Goal: Transaction & Acquisition: Purchase product/service

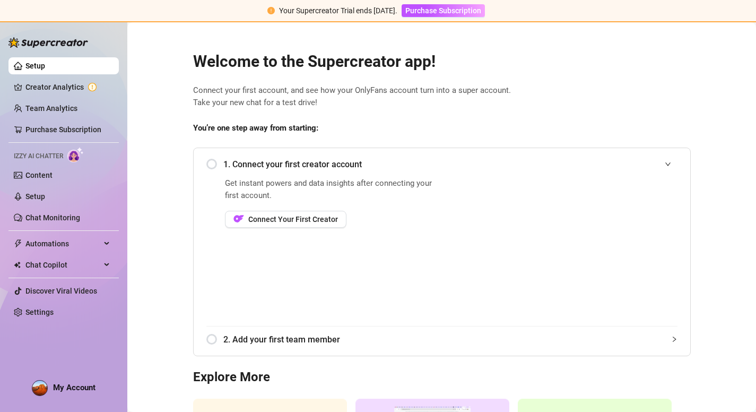
click at [281, 161] on span "1. Connect your first creator account" at bounding box center [450, 164] width 454 height 13
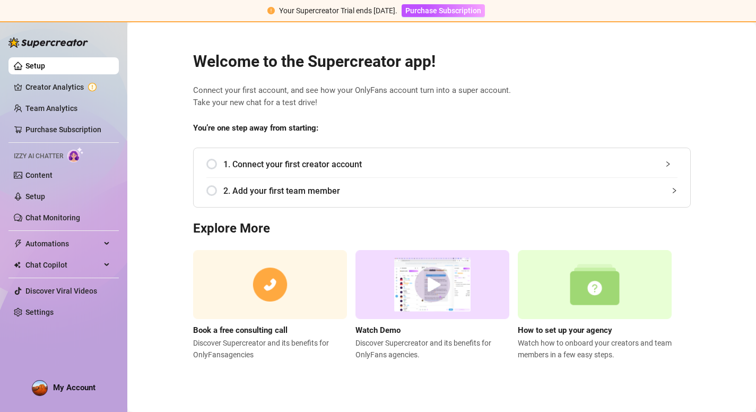
click at [286, 167] on span "1. Connect your first creator account" at bounding box center [450, 164] width 454 height 13
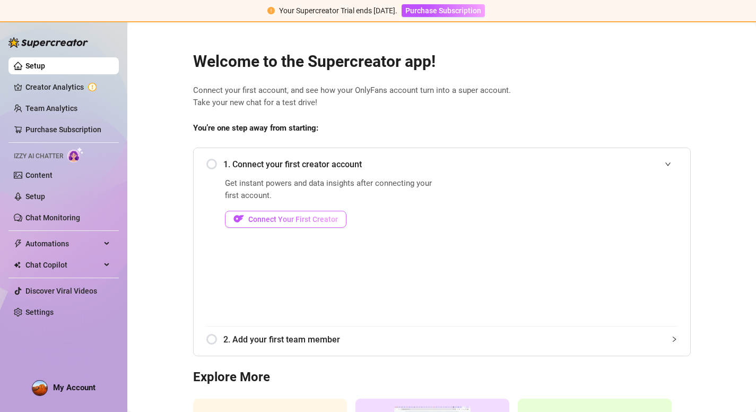
click at [294, 218] on span "Connect Your First Creator" at bounding box center [293, 219] width 90 height 8
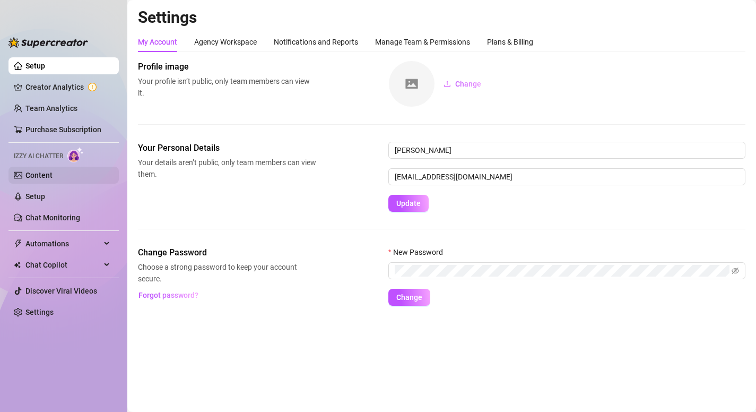
click at [53, 172] on link "Content" at bounding box center [38, 175] width 27 height 8
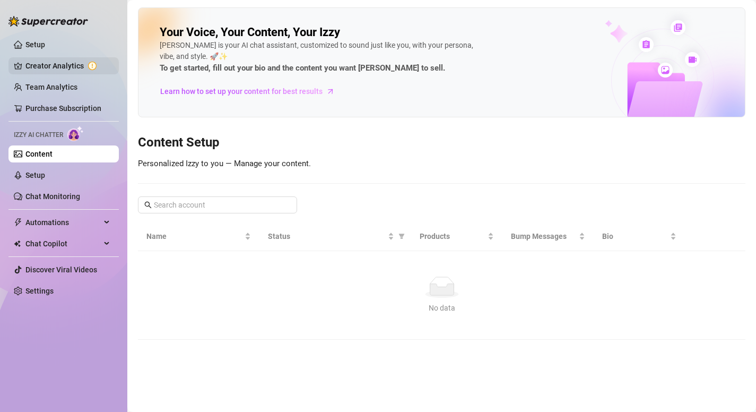
click at [50, 71] on link "Creator Analytics" at bounding box center [67, 65] width 85 height 17
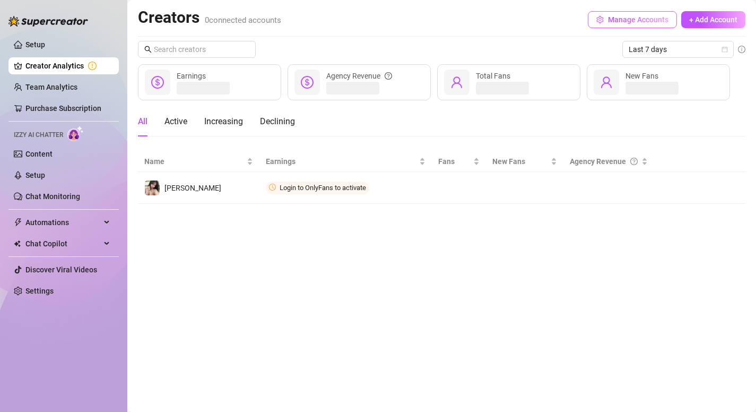
click at [624, 21] on span "Manage Accounts" at bounding box center [638, 19] width 61 height 8
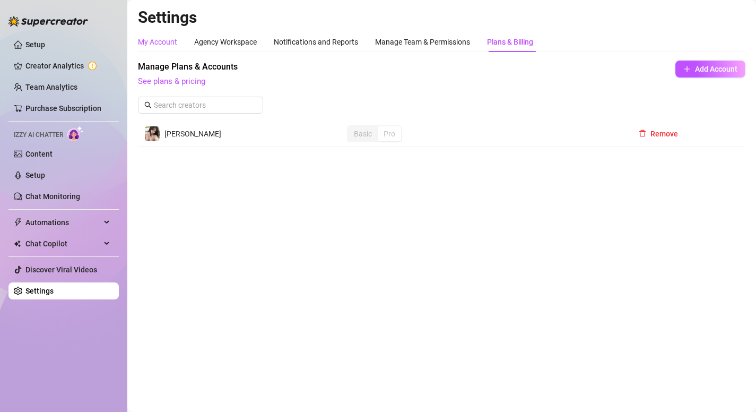
click at [168, 44] on div "My Account" at bounding box center [157, 42] width 39 height 12
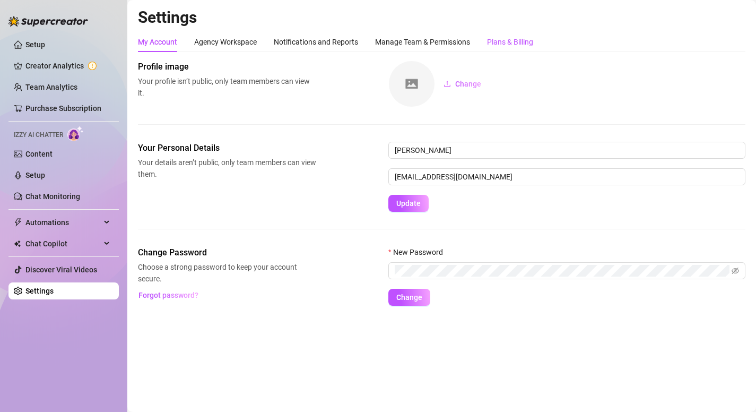
click at [515, 40] on div "Plans & Billing" at bounding box center [510, 42] width 46 height 12
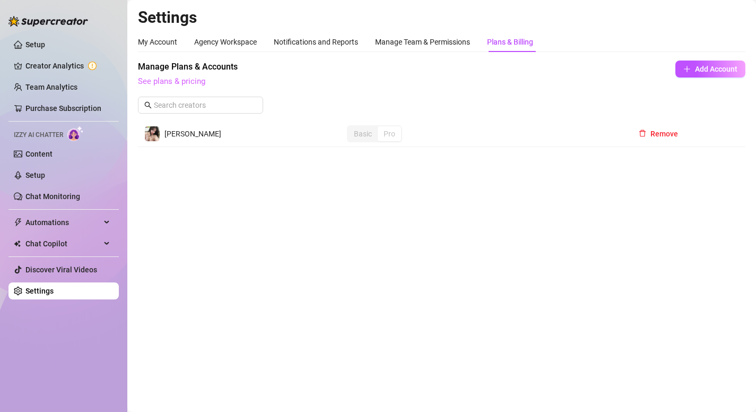
click at [184, 83] on link "See plans & pricing" at bounding box center [171, 81] width 67 height 10
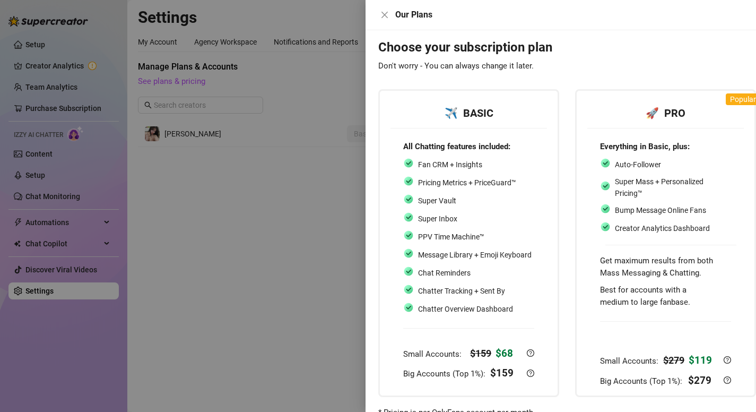
scroll to position [57, 0]
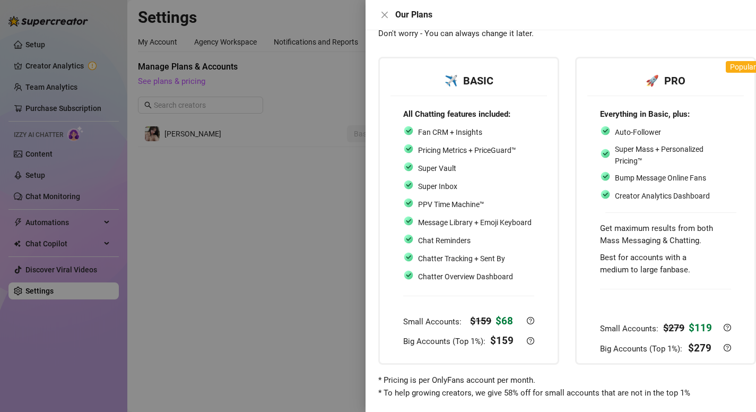
click at [320, 163] on div at bounding box center [378, 206] width 756 height 412
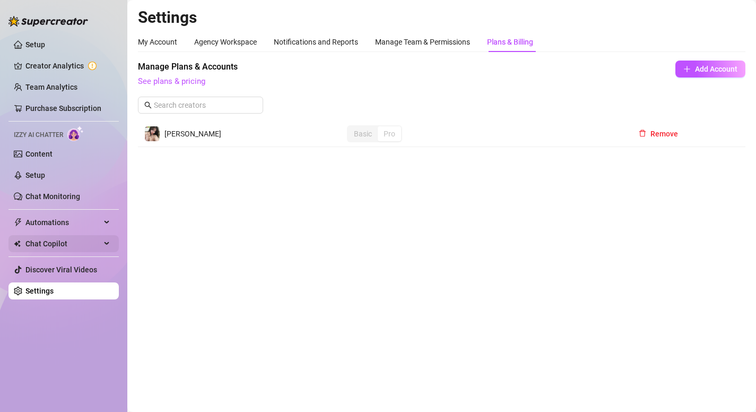
click at [50, 243] on span "Chat Copilot" at bounding box center [62, 243] width 75 height 17
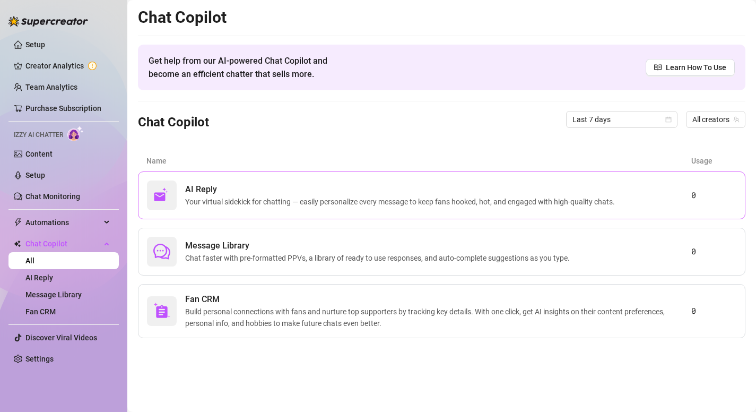
click at [380, 207] on span "Your virtual sidekick for chatting — easily personalize every message to keep f…" at bounding box center [402, 202] width 434 height 12
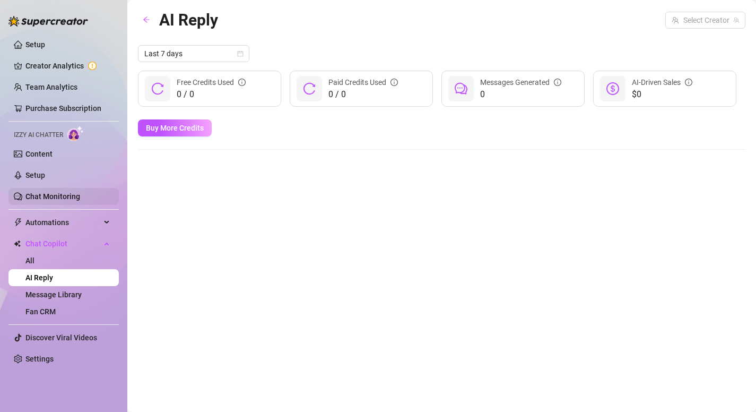
click at [48, 193] on link "Chat Monitoring" at bounding box center [52, 196] width 55 height 8
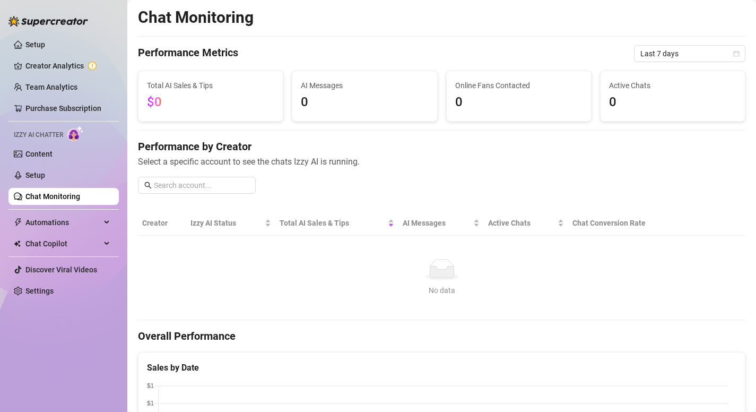
click at [67, 201] on link "Chat Monitoring" at bounding box center [52, 196] width 55 height 8
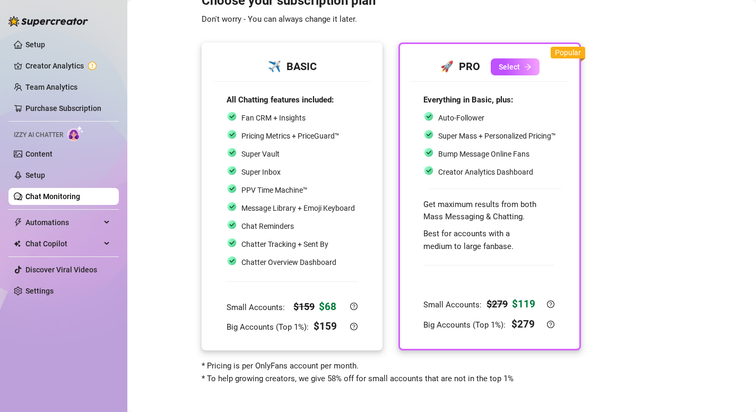
scroll to position [32, 0]
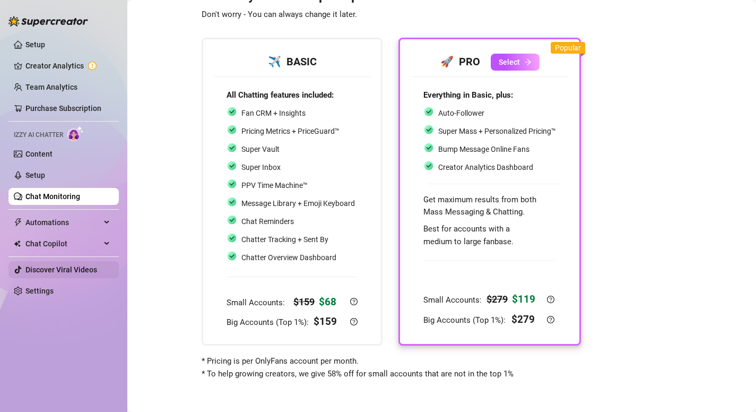
click at [59, 270] on link "Discover Viral Videos" at bounding box center [61, 269] width 72 height 8
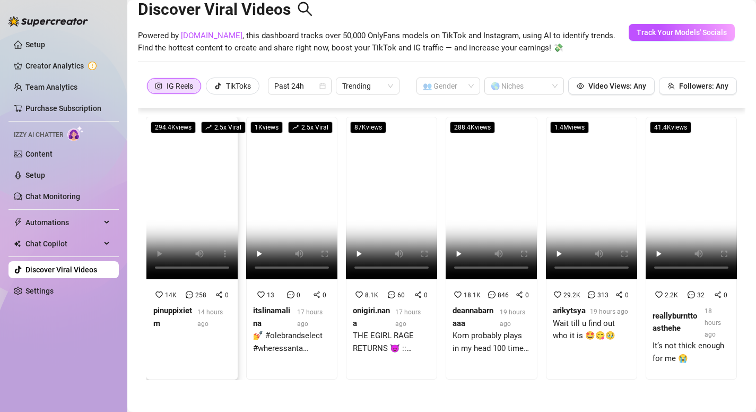
click at [195, 205] on video at bounding box center [191, 198] width 91 height 162
click at [41, 104] on link "Purchase Subscription" at bounding box center [63, 108] width 76 height 8
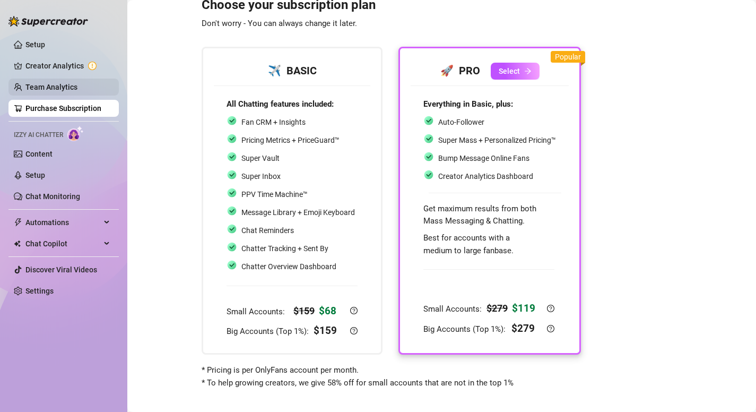
click at [75, 90] on link "Team Analytics" at bounding box center [51, 87] width 52 height 8
